Goal: Task Accomplishment & Management: Use online tool/utility

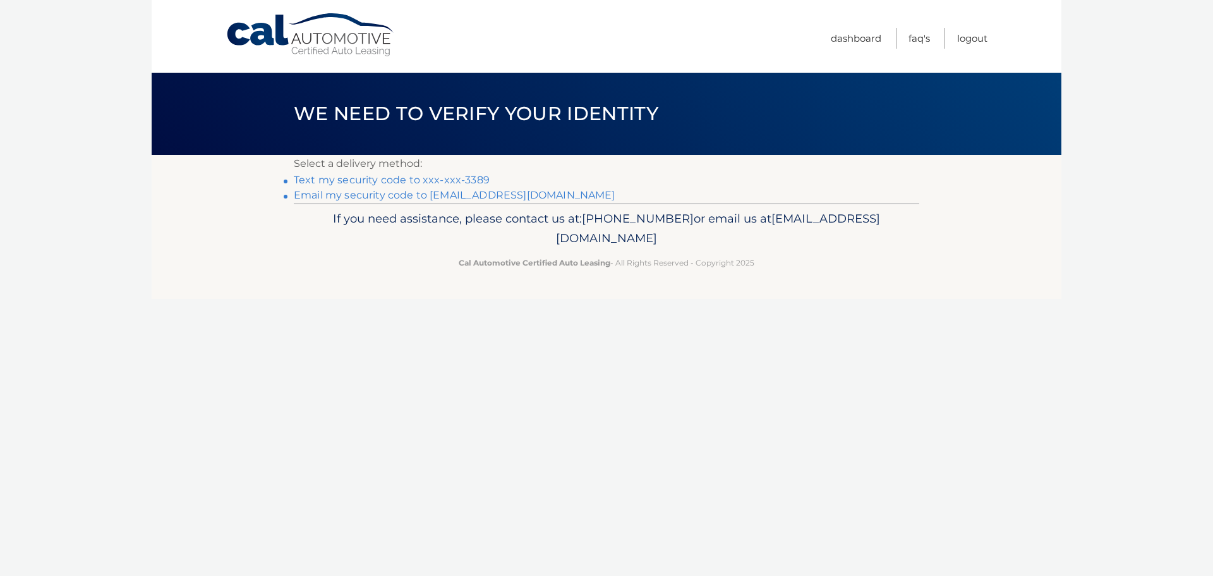
click at [421, 186] on link "Text my security code to xxx-xxx-3389" at bounding box center [392, 180] width 196 height 12
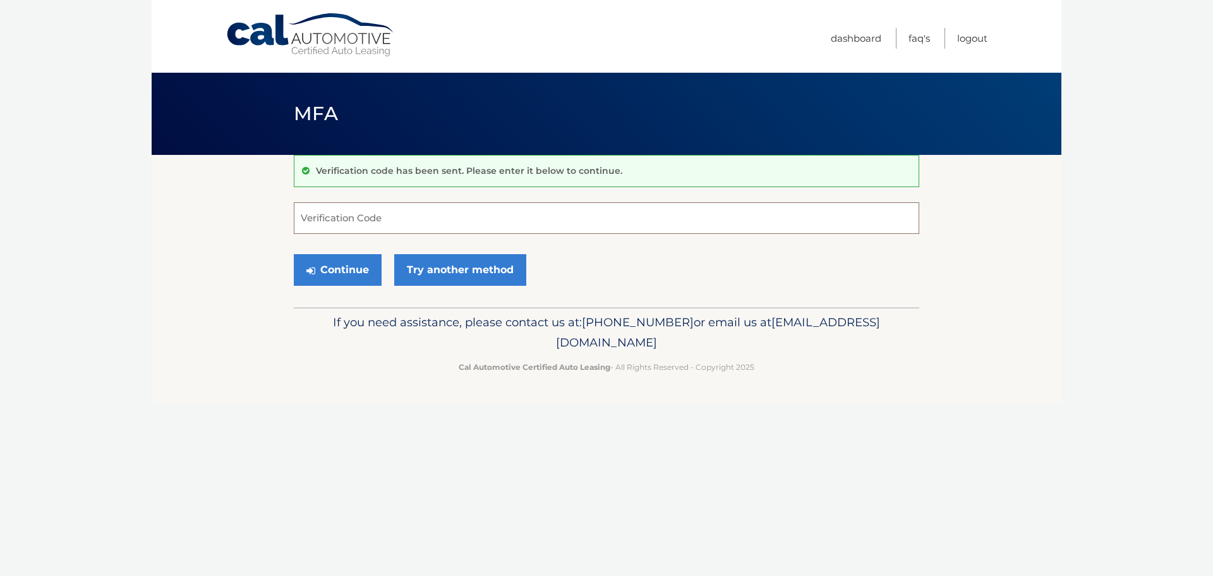
click at [445, 219] on input "Verification Code" at bounding box center [607, 218] width 626 height 32
type input "392817"
click at [338, 286] on button "Continue" at bounding box center [338, 270] width 88 height 32
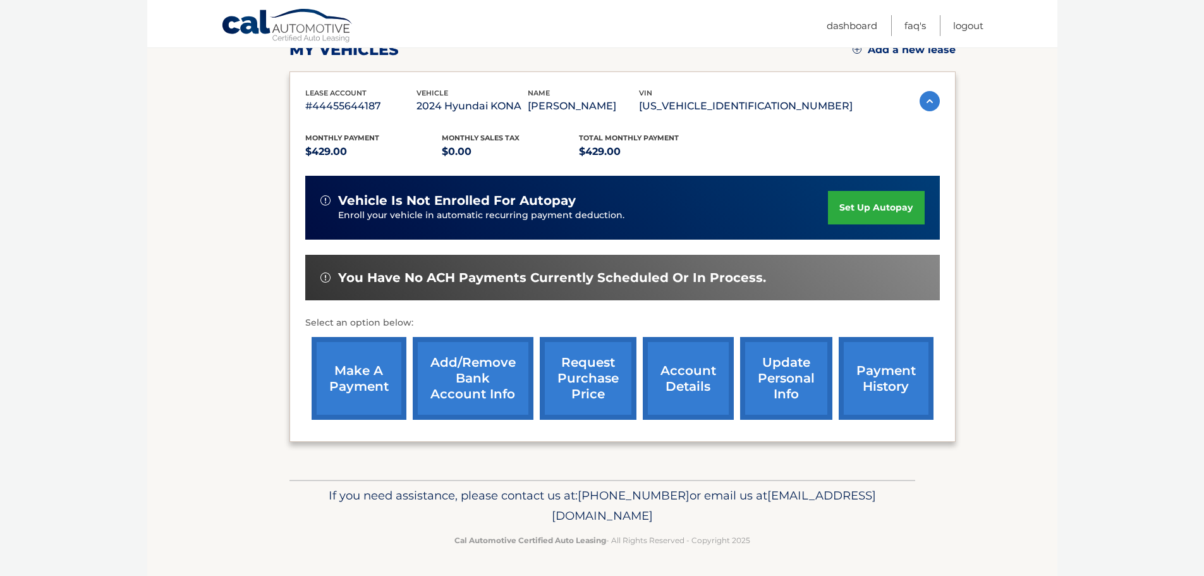
scroll to position [193, 0]
click at [348, 372] on link "make a payment" at bounding box center [358, 378] width 95 height 83
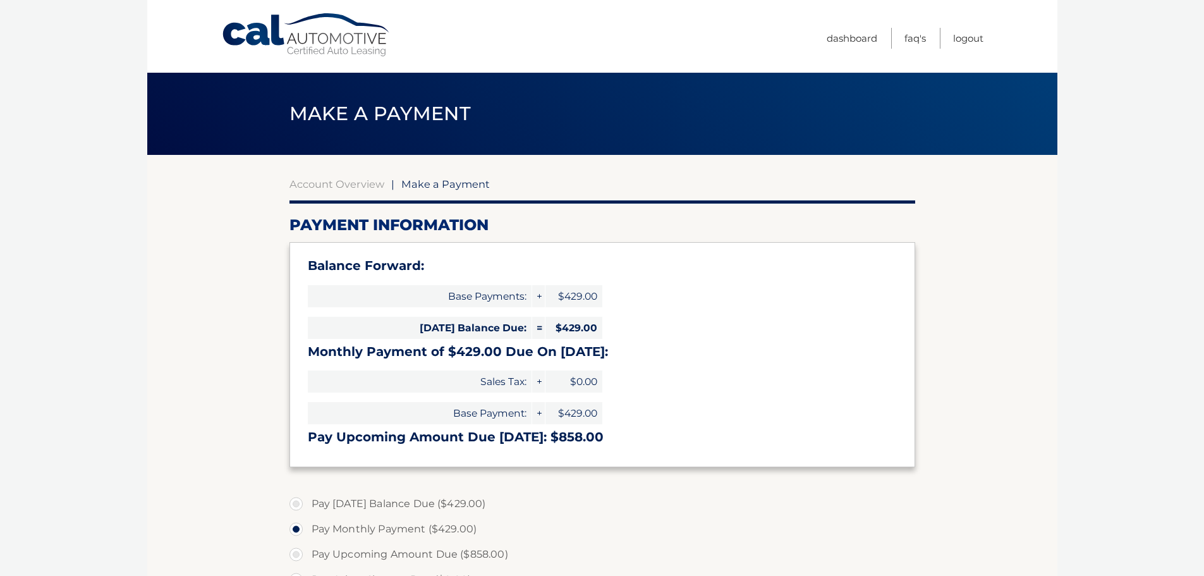
select select "NGIwOWMzZGItMDBmMy00NTE2LTg3ZWQtYzAwZWZkMDkzNjIy"
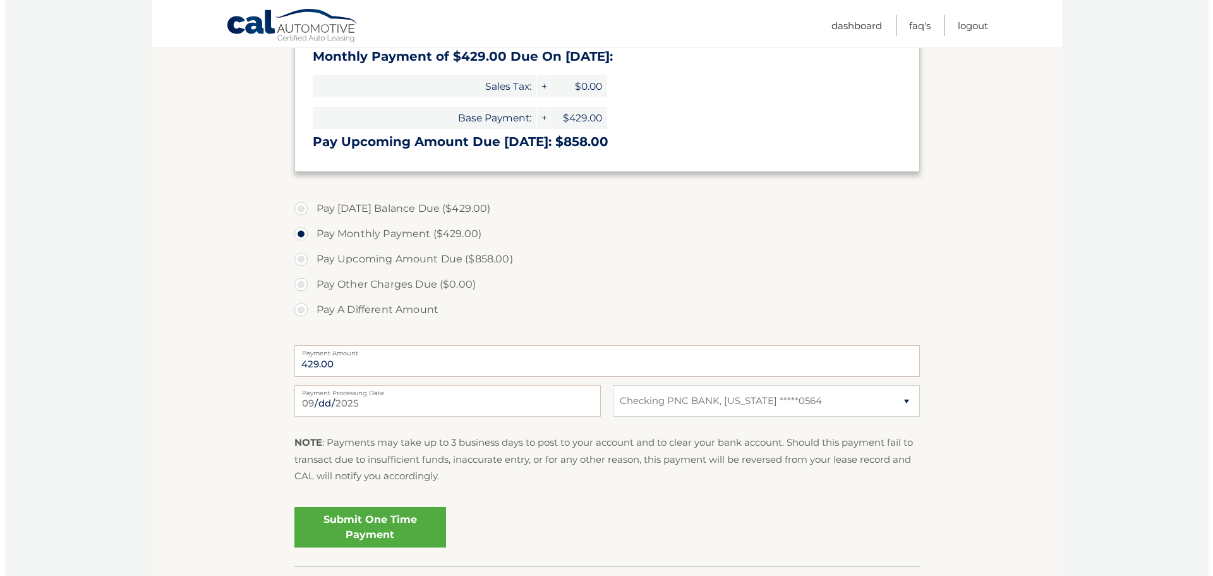
scroll to position [442, 0]
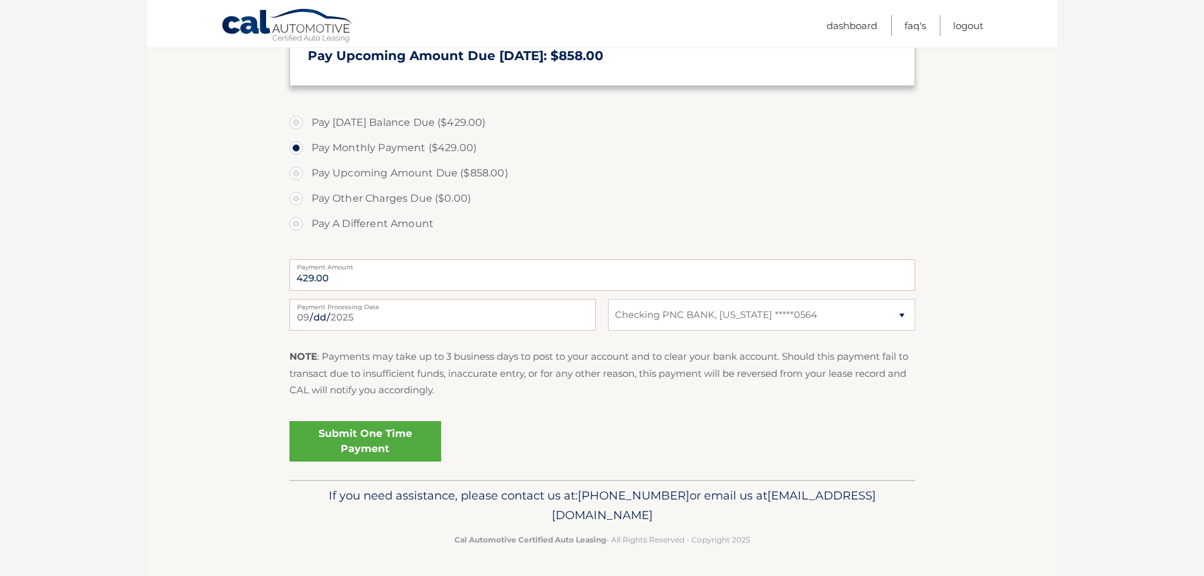
click at [411, 456] on link "Submit One Time Payment" at bounding box center [365, 441] width 152 height 40
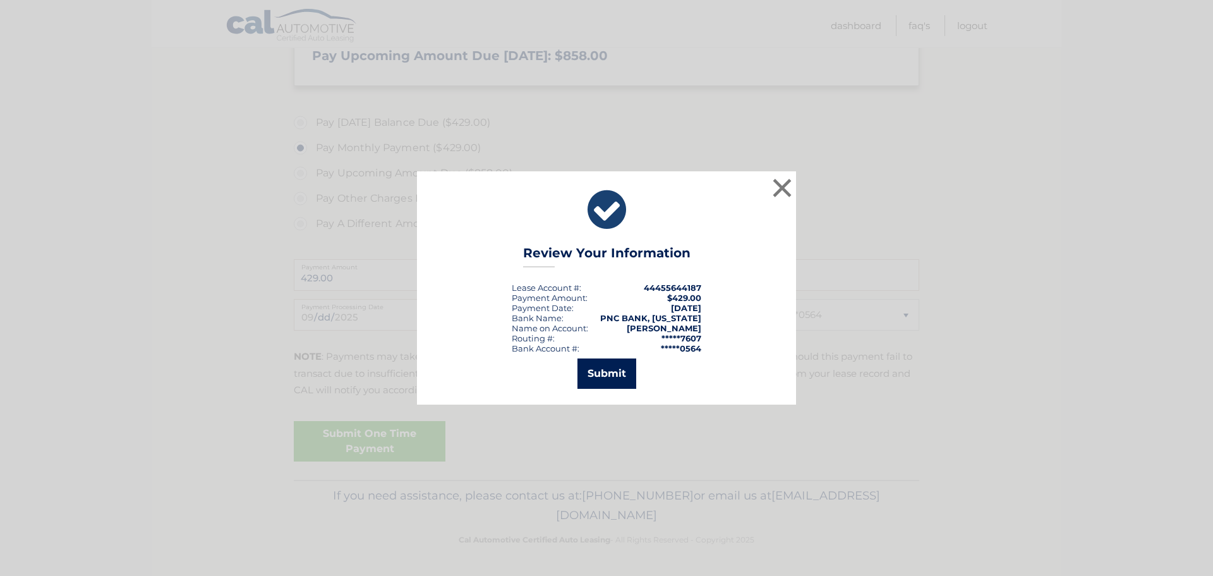
click at [601, 381] on button "Submit" at bounding box center [606, 373] width 59 height 30
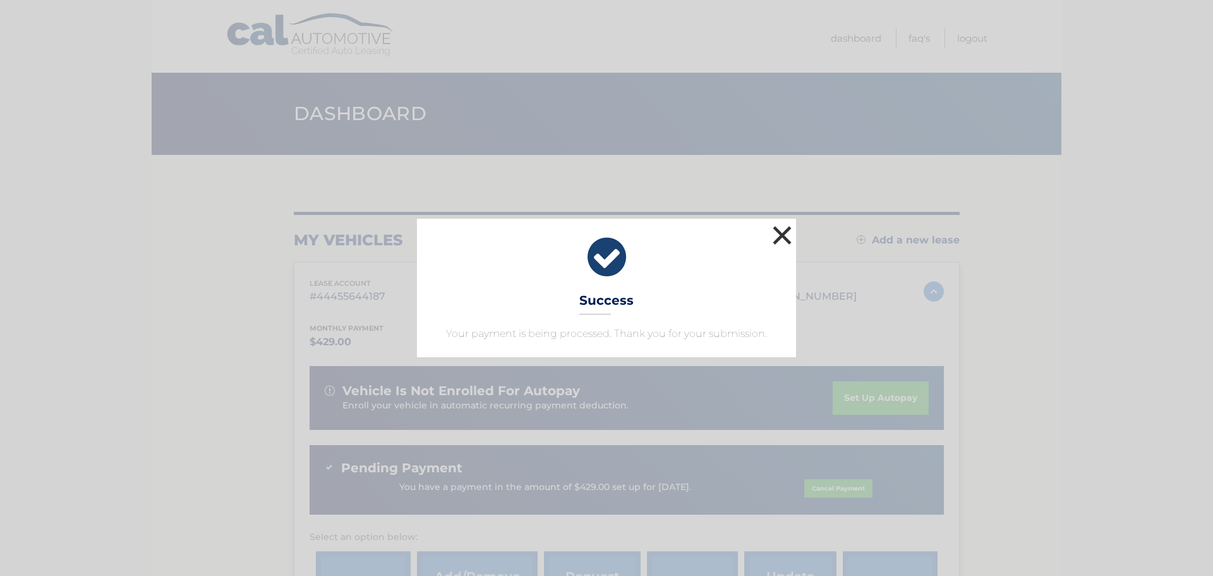
click at [790, 222] on button "×" at bounding box center [782, 234] width 25 height 25
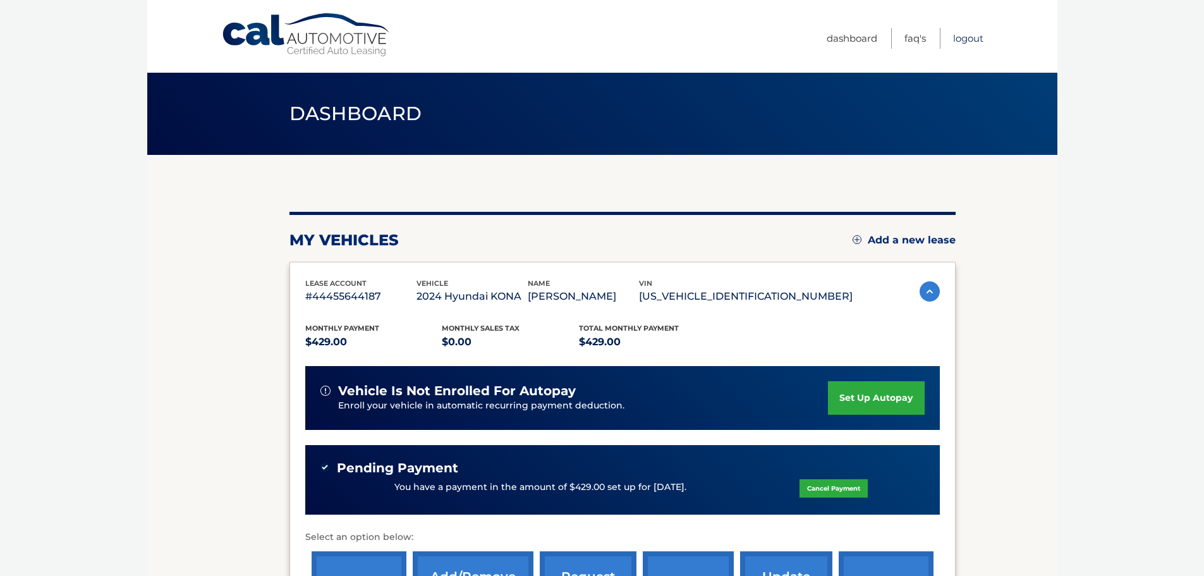
click at [966, 41] on link "Logout" at bounding box center [968, 38] width 30 height 21
